Goal: Task Accomplishment & Management: Manage account settings

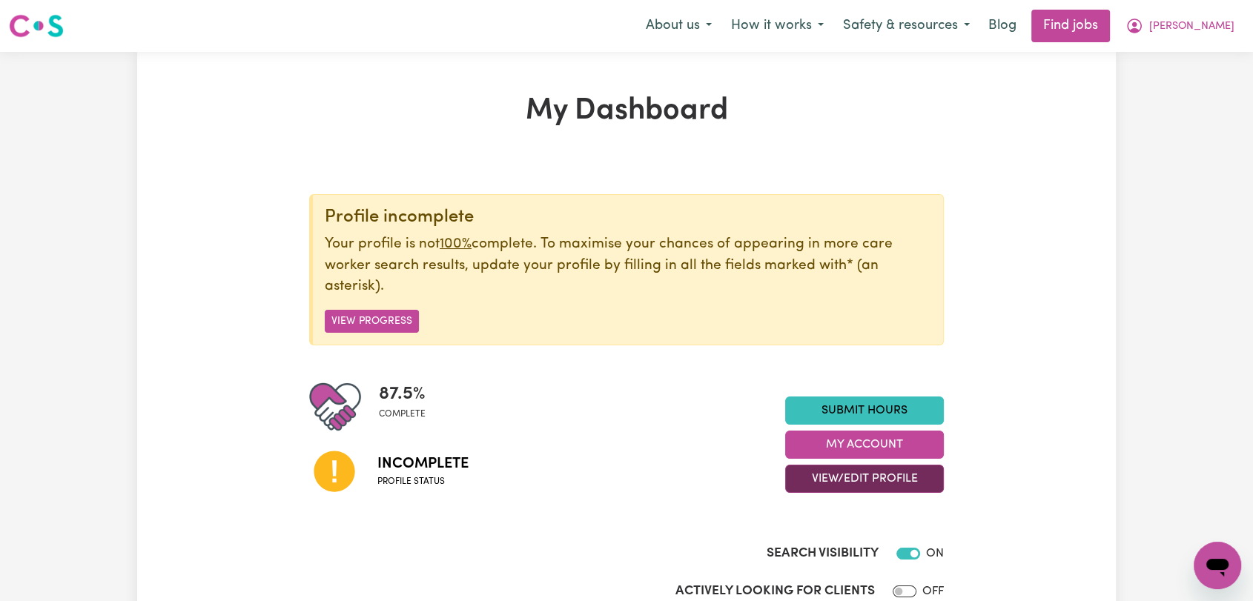
click at [859, 466] on button "View/Edit Profile" at bounding box center [864, 479] width 159 height 28
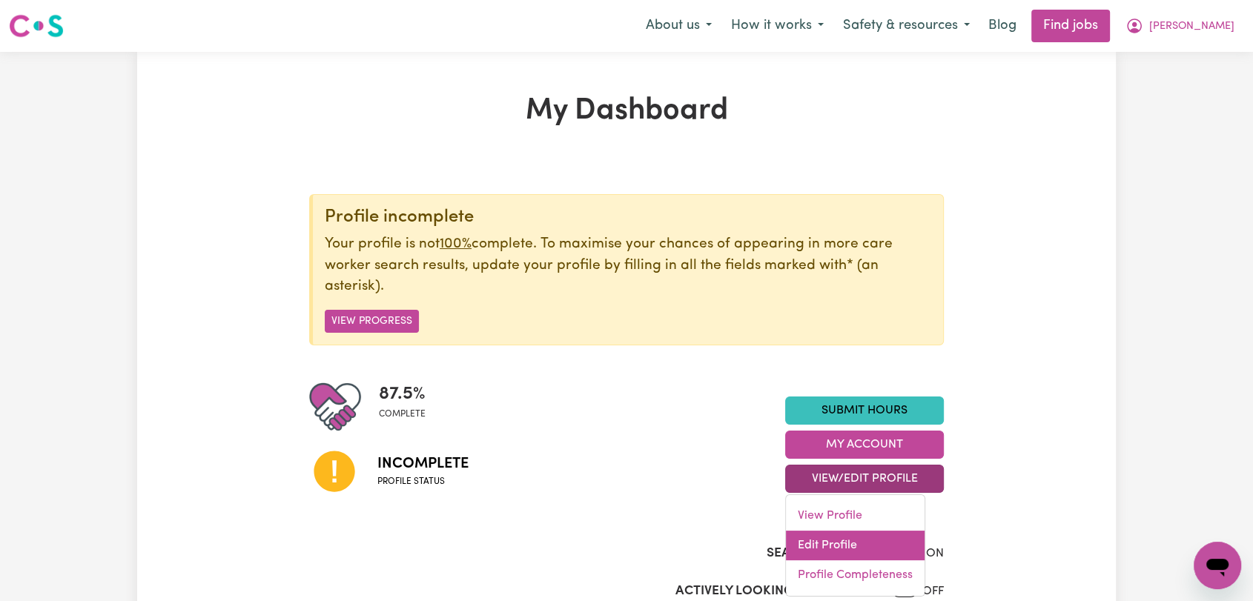
click at [848, 543] on link "Edit Profile" at bounding box center [855, 546] width 139 height 30
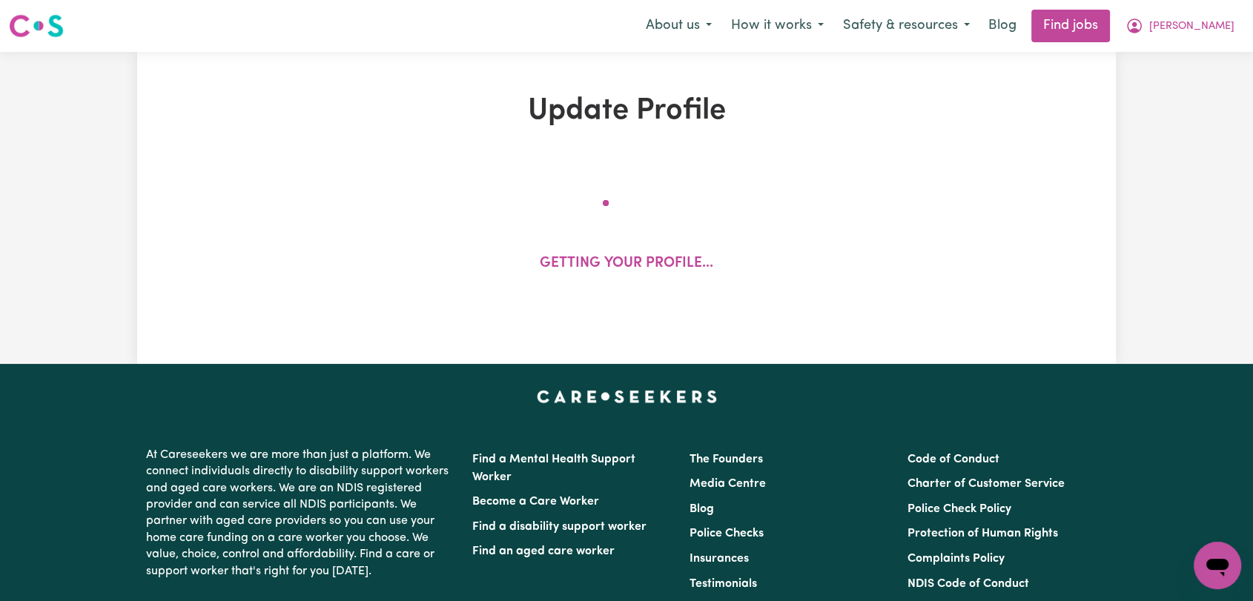
select select "[DEMOGRAPHIC_DATA]"
select select "[DEMOGRAPHIC_DATA] Citizen"
select select "Studying a healthcare related degree or qualification"
select select "67"
select select "95"
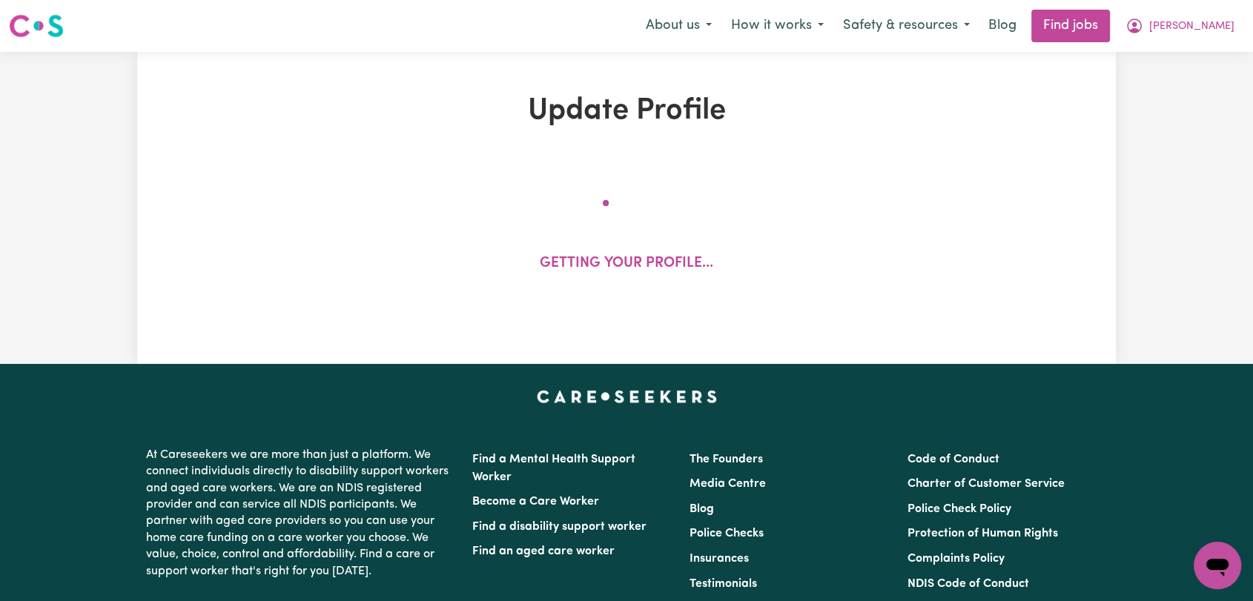
select select "120"
select select "150"
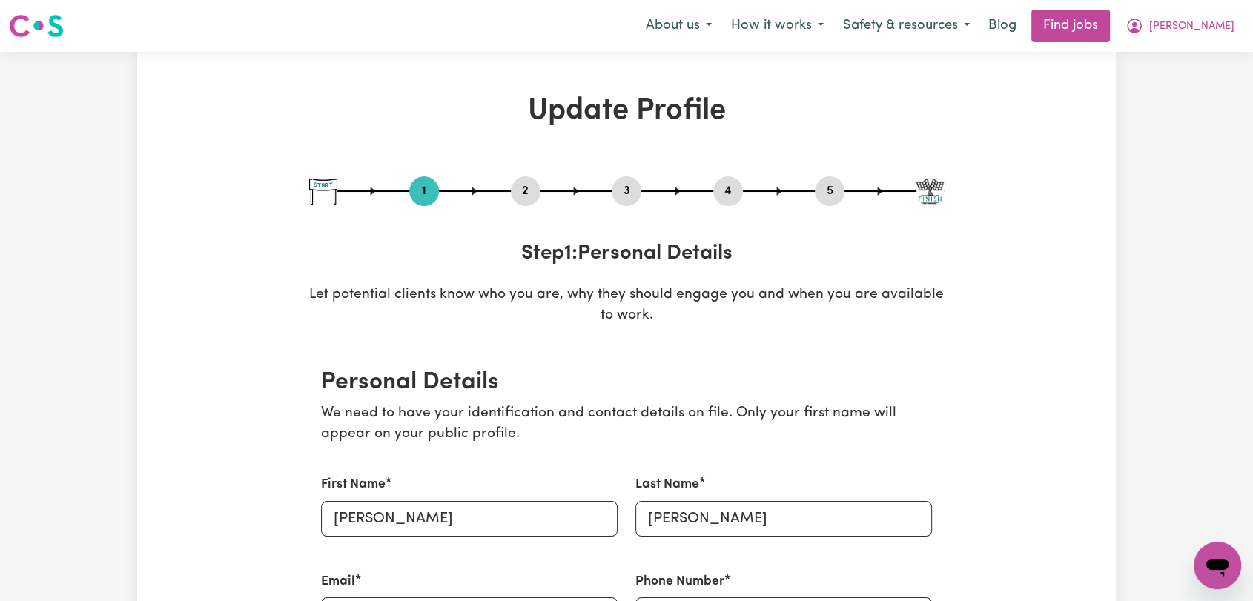
click at [529, 194] on button "2" at bounding box center [526, 191] width 30 height 19
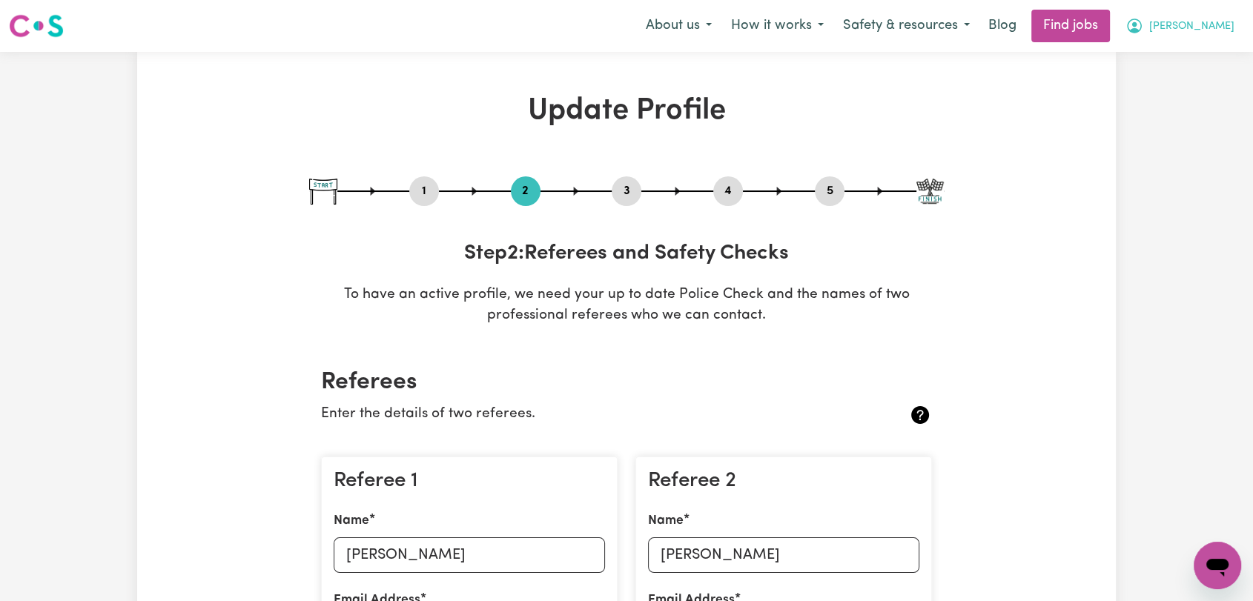
click at [1206, 21] on span "[PERSON_NAME]" at bounding box center [1191, 27] width 85 height 16
click at [1169, 113] on link "Logout" at bounding box center [1184, 113] width 117 height 28
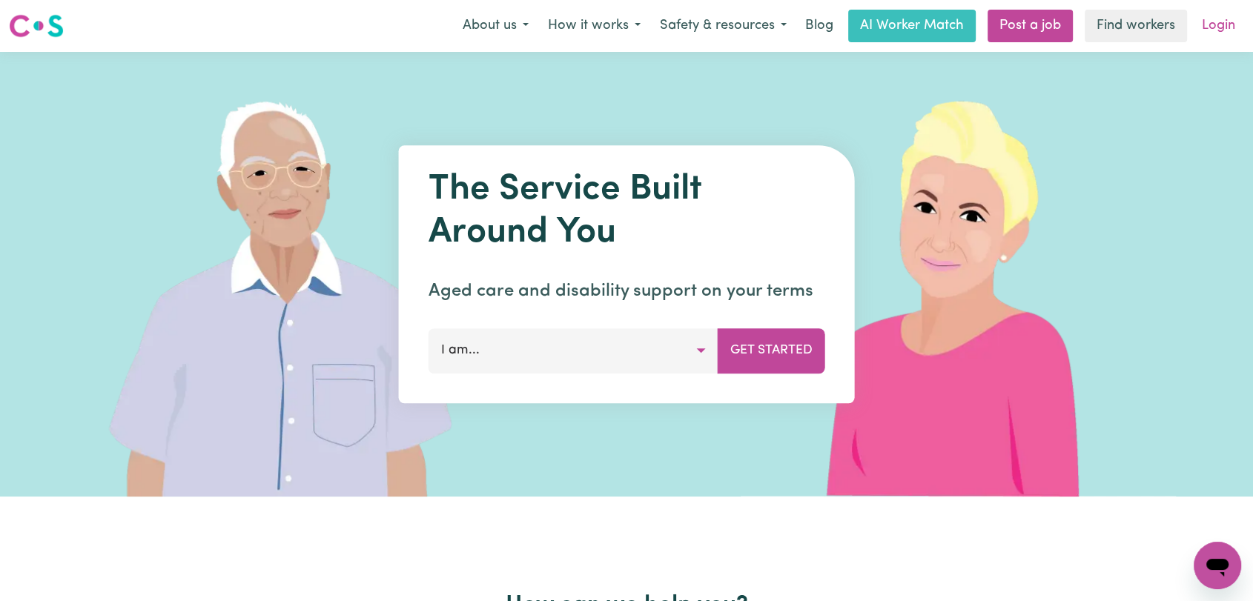
click at [1214, 28] on link "Login" at bounding box center [1218, 26] width 51 height 33
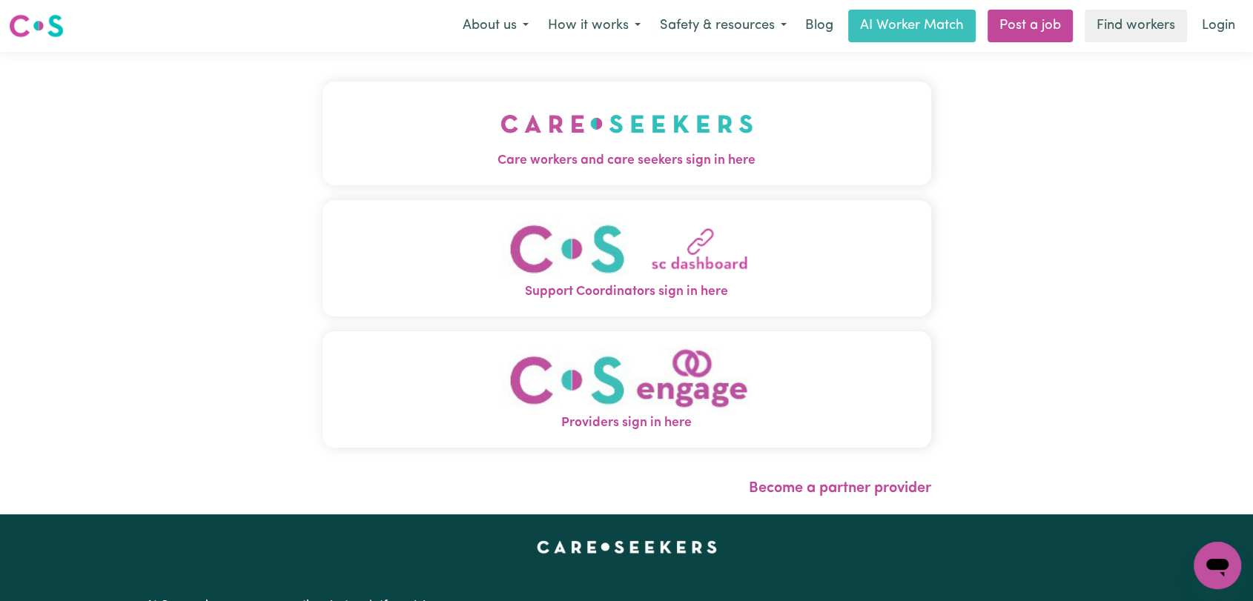
click at [581, 125] on img "Care workers and care seekers sign in here" at bounding box center [626, 123] width 253 height 55
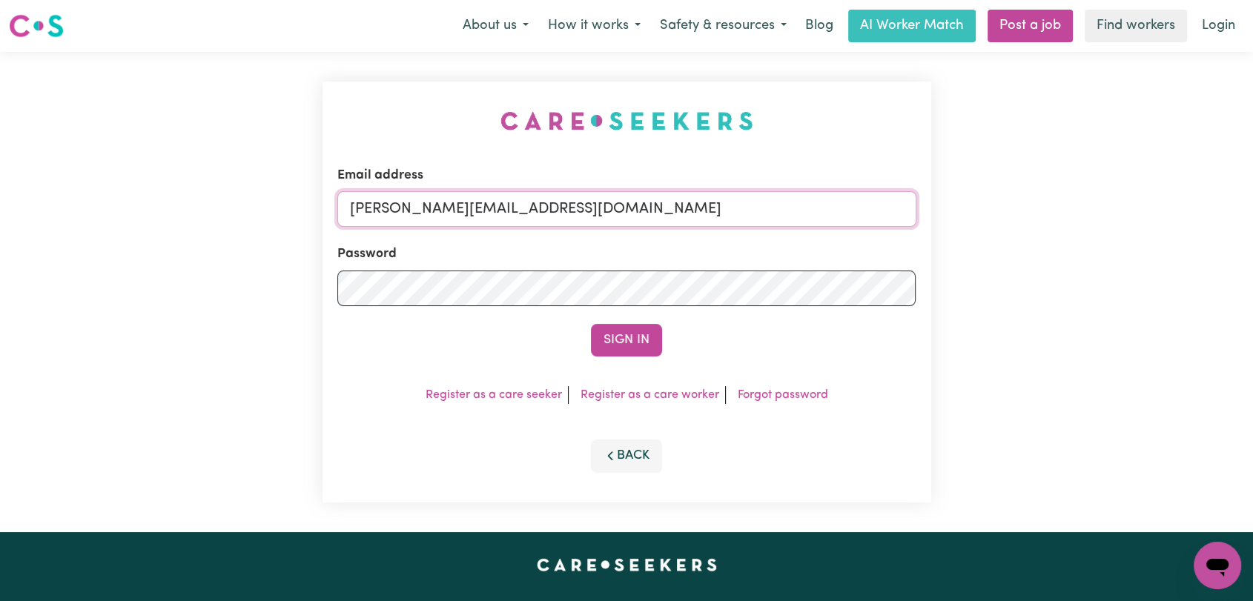
click at [671, 209] on input "[PERSON_NAME][EMAIL_ADDRESS][DOMAIN_NAME]" at bounding box center [626, 209] width 579 height 36
drag, startPoint x: 429, startPoint y: 211, endPoint x: 732, endPoint y: 245, distance: 304.4
click at [732, 245] on form "Email address Superuser~[EMAIL_ADDRESS][DOMAIN_NAME] Password Sign In" at bounding box center [626, 261] width 579 height 191
type input "Superuser~[EMAIL_ADDRESS][DOMAIN_NAME]"
click at [649, 334] on button "Sign In" at bounding box center [626, 340] width 71 height 33
